Goal: Task Accomplishment & Management: Use online tool/utility

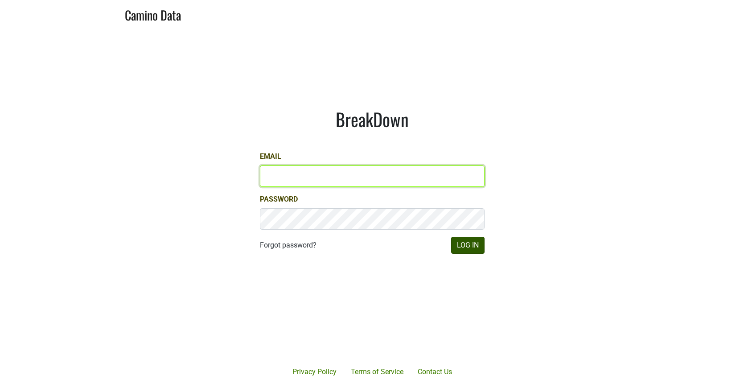
type input "[EMAIL_ADDRESS][DOMAIN_NAME]"
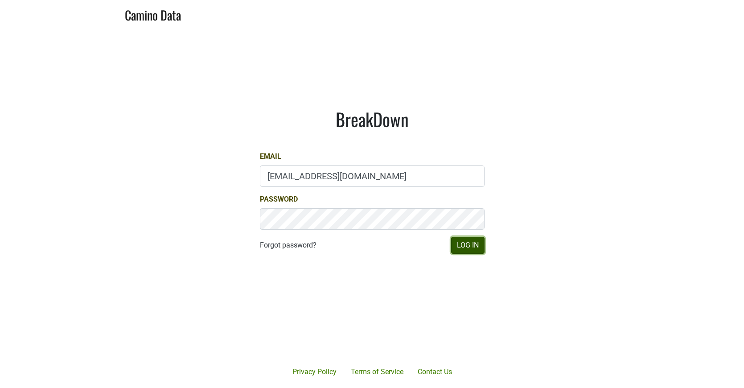
click at [464, 246] on button "Log In" at bounding box center [467, 245] width 33 height 17
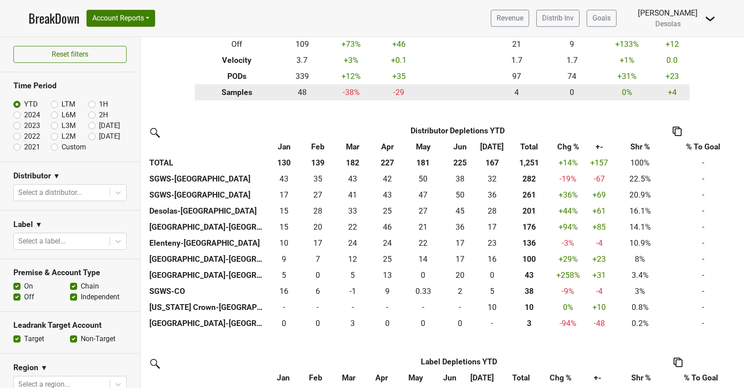
scroll to position [144, 0]
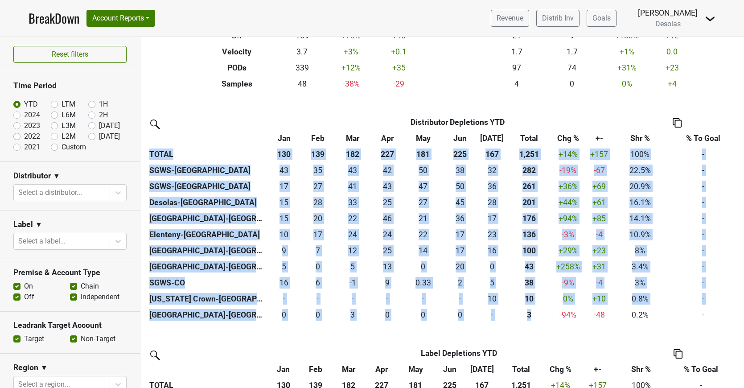
drag, startPoint x: 534, startPoint y: 316, endPoint x: 148, endPoint y: 149, distance: 420.3
click at [148, 149] on table "Distributor Distributor Depletions YTD Jan Feb Mar Apr May Jun Jul Total Chg % …" at bounding box center [443, 218] width 593 height 209
copy table "TOTAL 130 139 182 227 181 225 167 1,251 +14% +157 100% - SGWS-FL 42.99 43 34.67…"
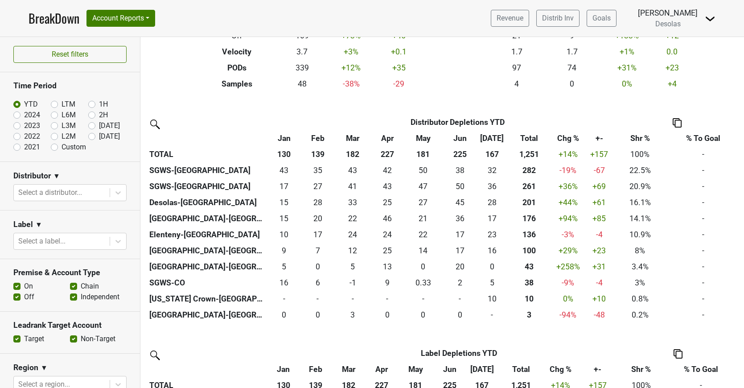
click at [555, 95] on div "Filters Breakdown Type YTD Chg % +- % To Goal Jul ‘25 Jul ‘24 Chg % +- Depletio…" at bounding box center [442, 212] width 604 height 351
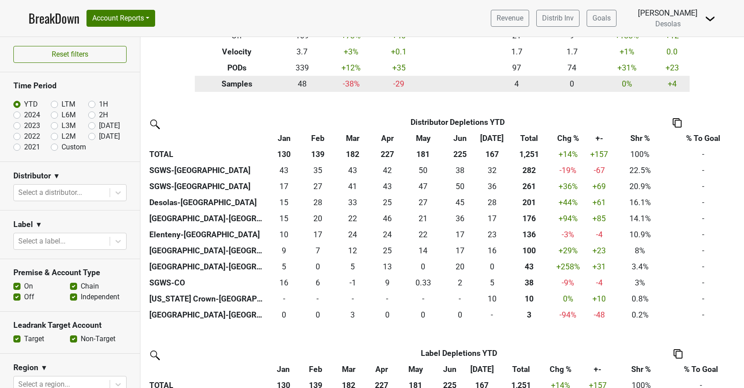
scroll to position [0, 0]
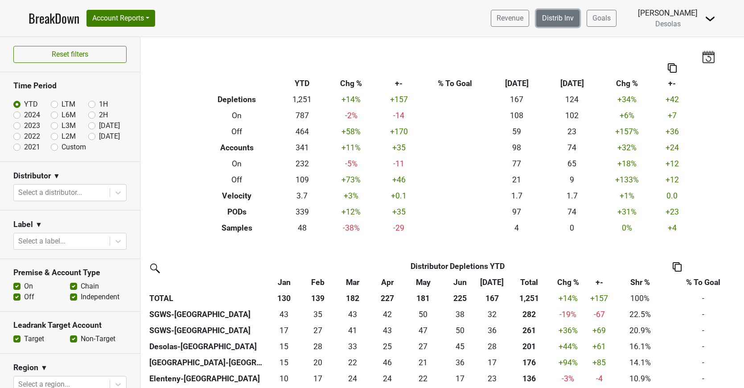
click at [563, 19] on link "Distrib Inv" at bounding box center [557, 18] width 43 height 17
